Goal: Task Accomplishment & Management: Manage account settings

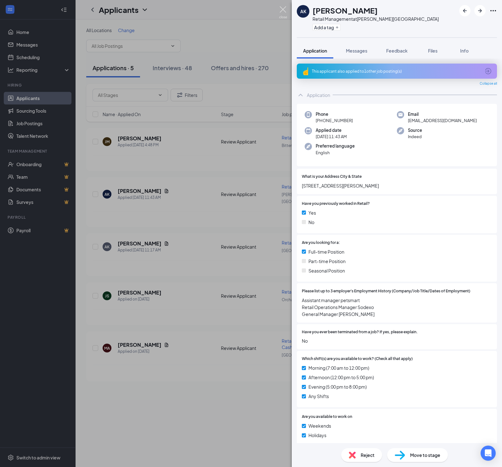
drag, startPoint x: 285, startPoint y: 8, endPoint x: 263, endPoint y: 41, distance: 39.7
click at [285, 8] on img at bounding box center [283, 12] width 8 height 12
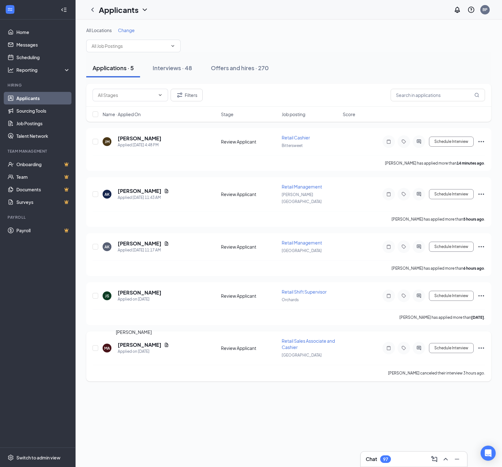
click at [121, 347] on h5 "[PERSON_NAME]" at bounding box center [140, 345] width 44 height 7
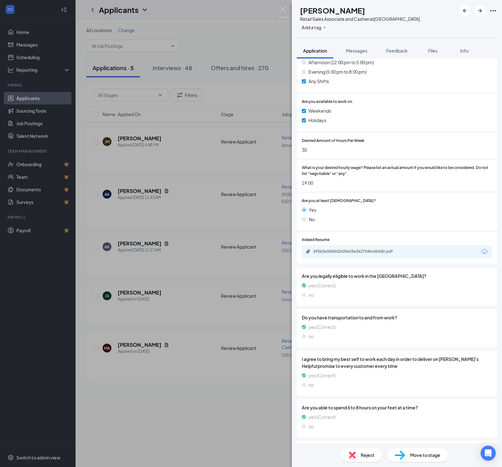
scroll to position [291, 0]
click at [396, 52] on span "Feedback" at bounding box center [396, 51] width 21 height 6
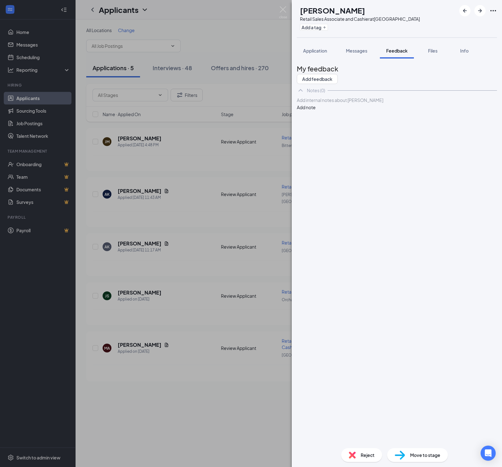
click at [356, 459] on div "Reject" at bounding box center [361, 455] width 41 height 14
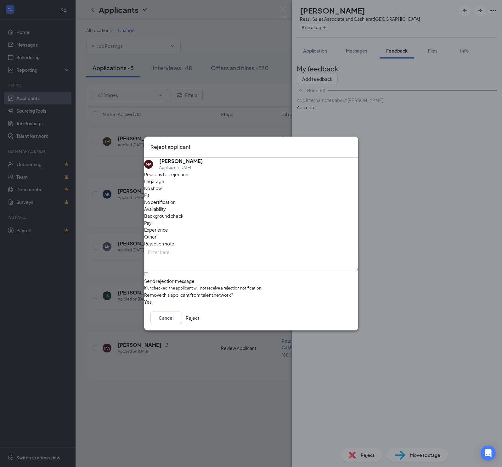
click at [202, 286] on span "If unchecked, the applicant will not receive a rejection notification." at bounding box center [251, 289] width 214 height 6
click at [148, 272] on input "Send rejection message If unchecked, the applicant will not receive a rejection…" at bounding box center [146, 274] width 4 height 4
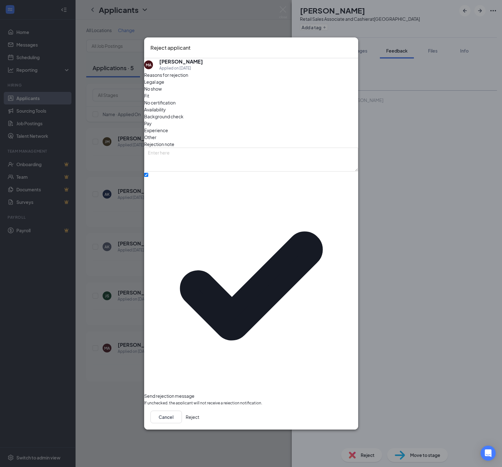
click at [155, 248] on icon "Checkmark" at bounding box center [251, 286] width 214 height 214
click at [148, 177] on input "Send rejection message If unchecked, the applicant will not receive a rejection…" at bounding box center [146, 175] width 4 height 4
checkbox input "false"
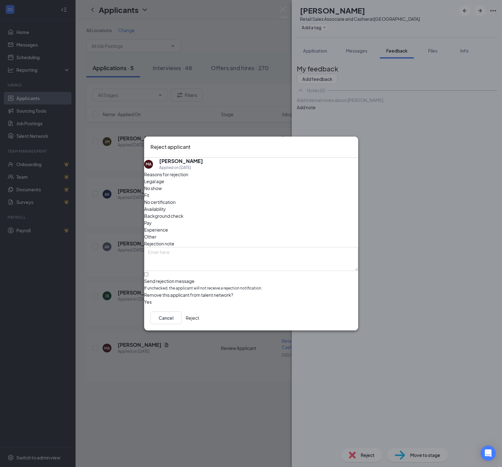
drag, startPoint x: 340, startPoint y: 326, endPoint x: 338, endPoint y: 329, distance: 3.8
click at [199, 324] on button "Reject" at bounding box center [193, 318] width 14 height 13
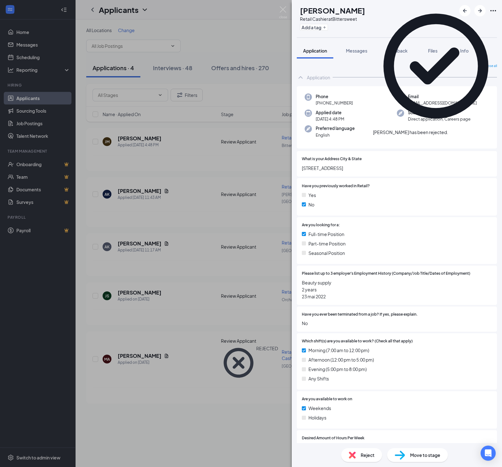
click at [359, 69] on div "Collapse all" at bounding box center [397, 66] width 200 height 5
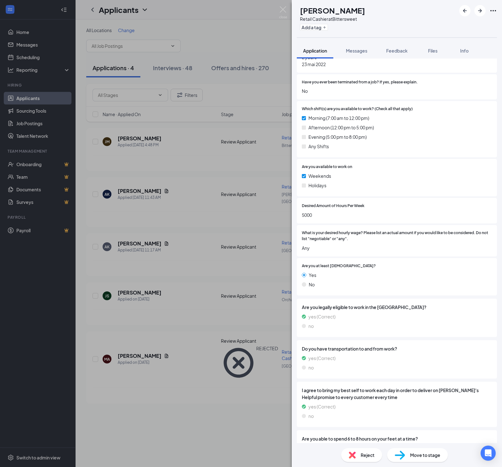
scroll to position [183, 0]
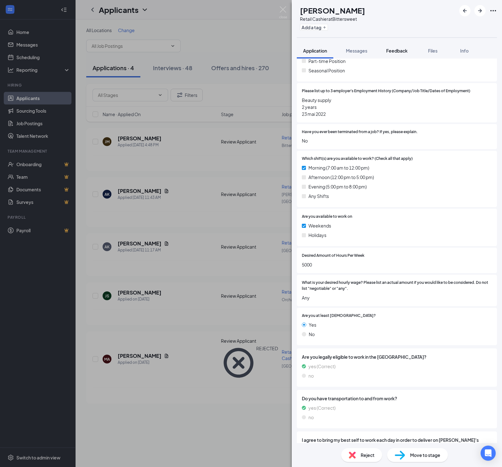
click at [401, 50] on span "Feedback" at bounding box center [396, 51] width 21 height 6
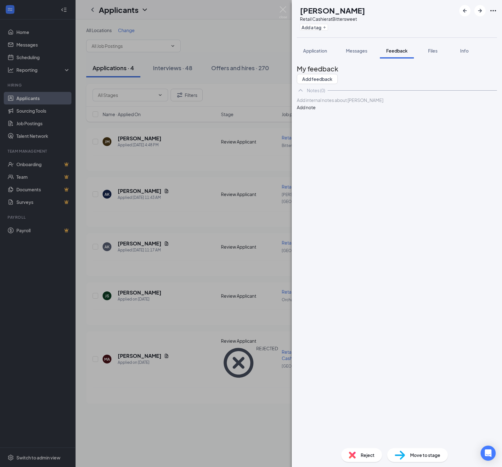
click at [327, 104] on div at bounding box center [397, 100] width 200 height 7
click at [316, 111] on button "Add note" at bounding box center [306, 107] width 19 height 7
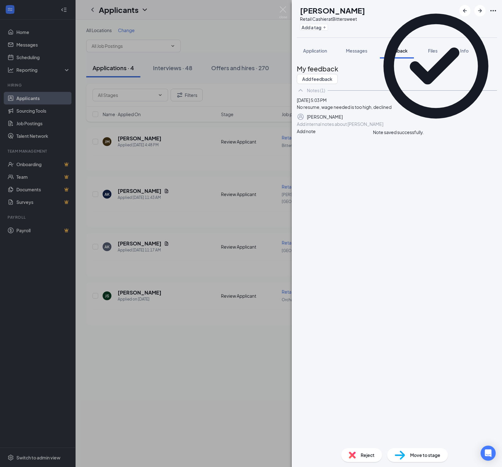
click at [361, 455] on span "Reject" at bounding box center [368, 455] width 14 height 7
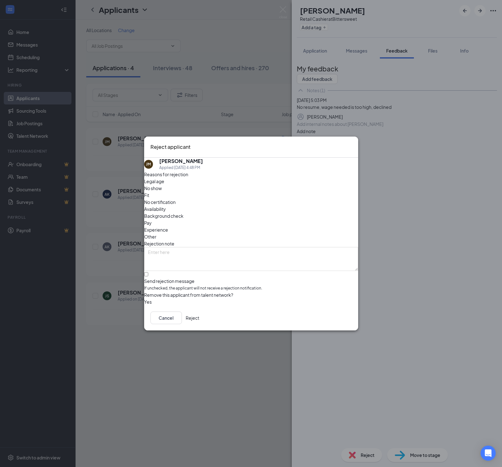
click at [166, 278] on div "Send rejection message" at bounding box center [251, 281] width 214 height 6
click at [148, 272] on input "Send rejection message If unchecked, the applicant will not receive a rejection…" at bounding box center [146, 274] width 4 height 4
checkbox input "true"
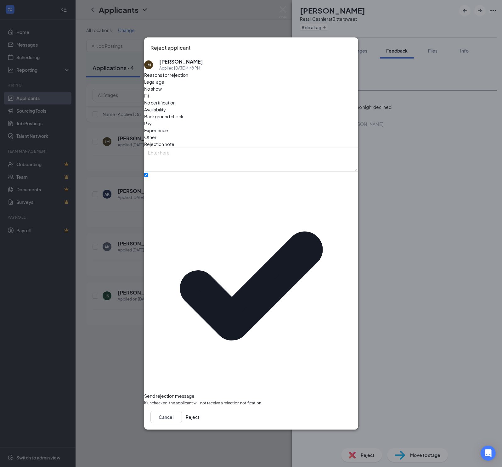
click at [199, 411] on button "Reject" at bounding box center [193, 417] width 14 height 13
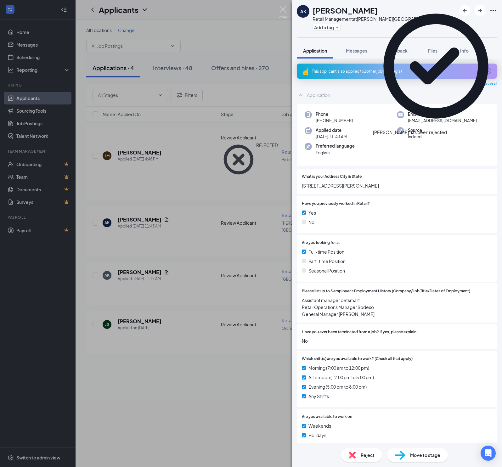
click at [282, 10] on img at bounding box center [283, 12] width 8 height 12
